Goal: Navigation & Orientation: Find specific page/section

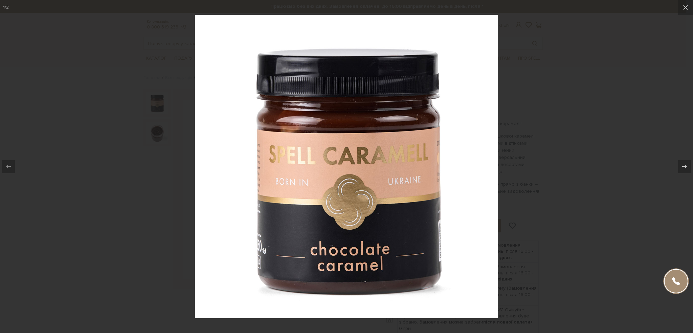
click at [554, 32] on div at bounding box center [346, 166] width 693 height 333
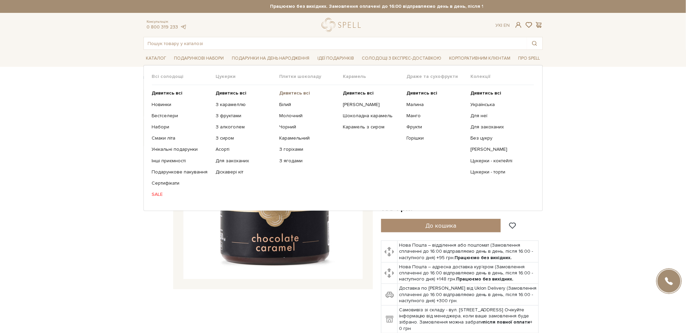
click at [294, 94] on b "Дивитись всі" at bounding box center [294, 93] width 31 height 6
